Goal: Transaction & Acquisition: Purchase product/service

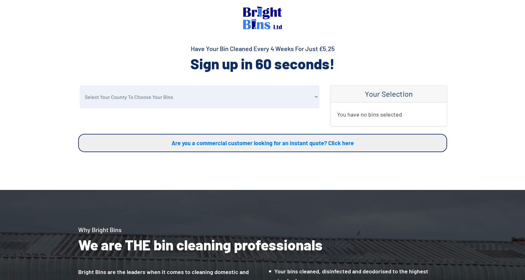
click at [257, 17] on img at bounding box center [262, 17] width 39 height 23
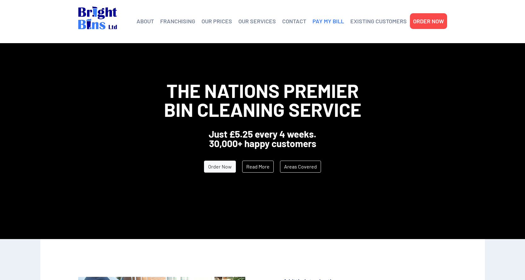
click at [326, 23] on link "PAY MY BILL" at bounding box center [328, 20] width 32 height 9
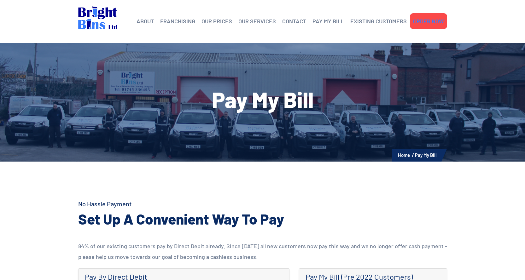
click at [421, 24] on link "ORDER NOW" at bounding box center [428, 20] width 31 height 9
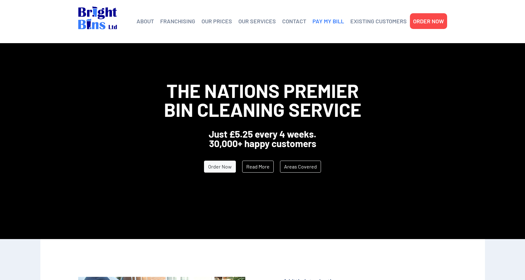
click at [331, 22] on link "PAY MY BILL" at bounding box center [328, 20] width 32 height 9
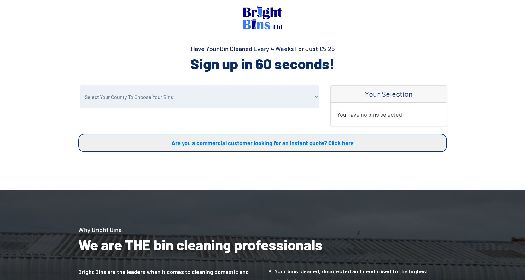
click at [151, 99] on select "Select Your County To Choose Your Bins Cheshire Conwy Denbighshire Flintshire S…" at bounding box center [199, 96] width 239 height 23
select select "Flintshire"
click at [80, 85] on select "Select Your County To Choose Your Bins Cheshire Conwy Denbighshire Flintshire S…" at bounding box center [199, 96] width 239 height 23
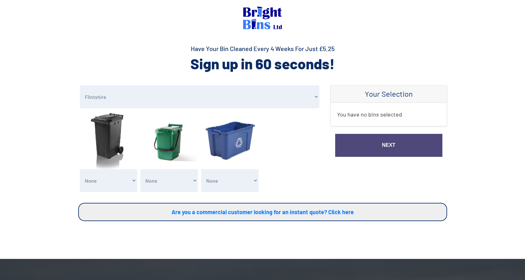
click at [98, 180] on select "None General Waste Bin - X1 (£5.25) General Waste Bin - X2 (£10.50) General Was…" at bounding box center [109, 180] width 58 height 23
select select "1"
click at [80, 169] on select "None General Waste Bin - X1 (£5.25) General Waste Bin - X2 (£10.50) General Was…" at bounding box center [109, 180] width 58 height 23
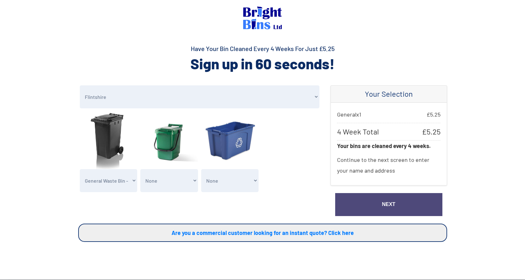
click at [359, 204] on link "Next" at bounding box center [388, 204] width 107 height 23
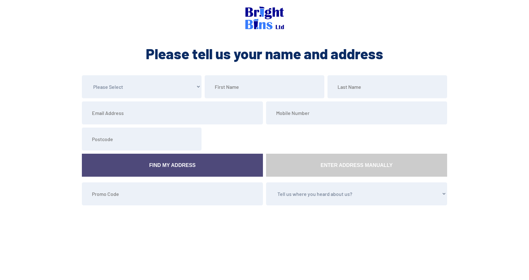
click at [154, 93] on select "Please Select Mr Mrs Miss Ms Dr Other" at bounding box center [142, 86] width 120 height 23
click at [82, 75] on select "Please Select Mr Mrs Miss Ms Dr Other" at bounding box center [142, 86] width 120 height 23
click at [136, 92] on select "Please Select Mr Mrs Miss Ms Dr Other" at bounding box center [142, 86] width 120 height 23
select select "Miss"
click at [82, 75] on select "Please Select Mr Mrs Miss Ms Dr Other" at bounding box center [142, 86] width 120 height 23
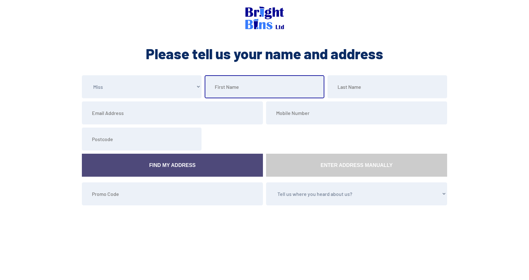
click at [253, 84] on input "text" at bounding box center [265, 86] width 120 height 23
type input "Ann"
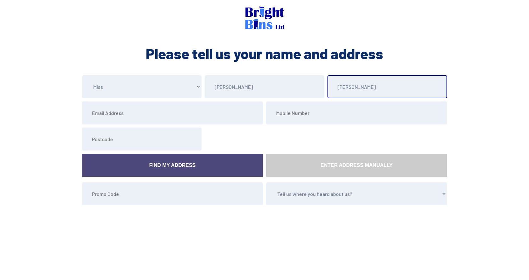
type input "Joseph"
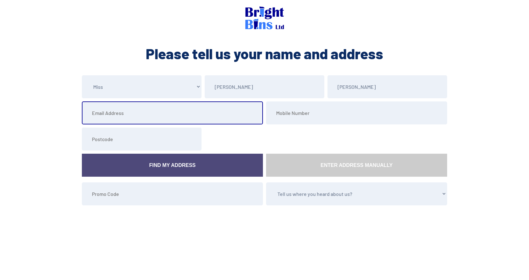
click at [109, 112] on input "email" at bounding box center [172, 112] width 181 height 23
type input "annjoseph023@gmail.com"
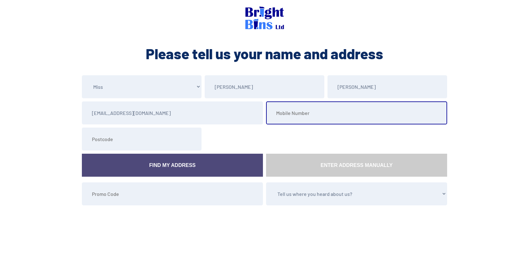
click at [274, 112] on input "tel" at bounding box center [356, 112] width 181 height 23
type input "07743498969"
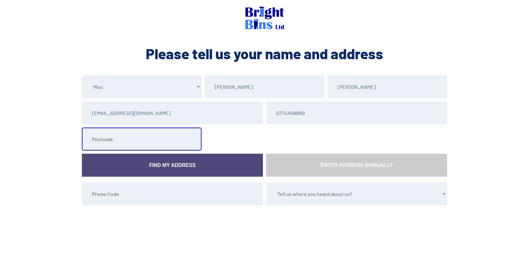
click at [94, 144] on input "text" at bounding box center [142, 139] width 120 height 23
click at [115, 140] on input "text" at bounding box center [142, 139] width 120 height 23
type input "CH7 2AH"
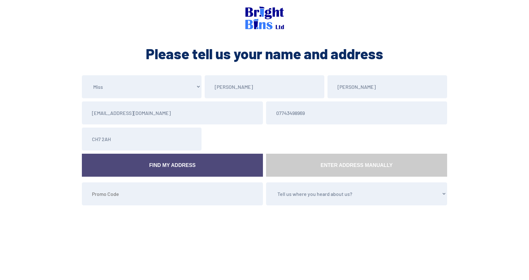
click at [168, 163] on link "Find My Address" at bounding box center [172, 165] width 181 height 23
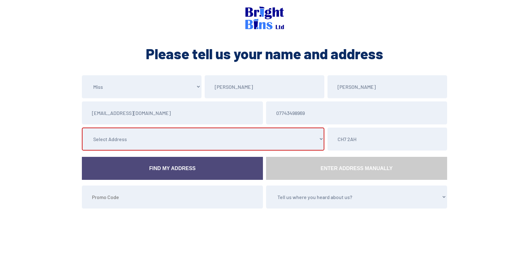
click at [167, 139] on select "Select Address 1 Coppafield Close, , , , , Buckley, Flintshire 2 Coppafield Clo…" at bounding box center [203, 139] width 243 height 23
select select "Flintshire"
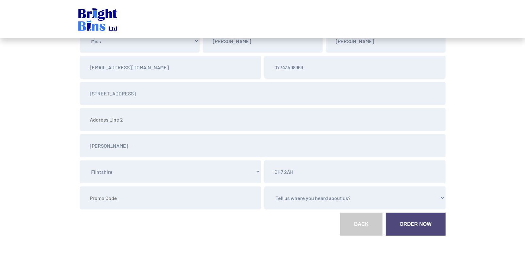
scroll to position [49, 0]
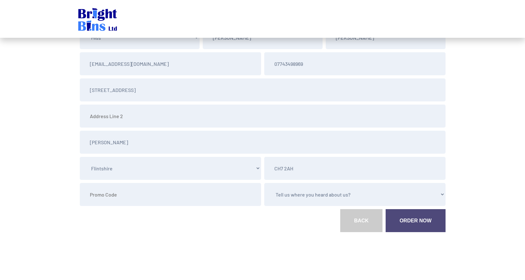
click at [296, 193] on select "Tell us where you heard about us? Word of Mouth Leaflet Sticker On Bin Spoke To…" at bounding box center [354, 194] width 181 height 23
select select "Word of Mouth"
click at [264, 183] on select "Tell us where you heard about us? Word of Mouth Leaflet Sticker On Bin Spoke To…" at bounding box center [354, 194] width 181 height 23
click at [407, 218] on link "Order Now" at bounding box center [415, 220] width 60 height 23
